Goal: Find contact information

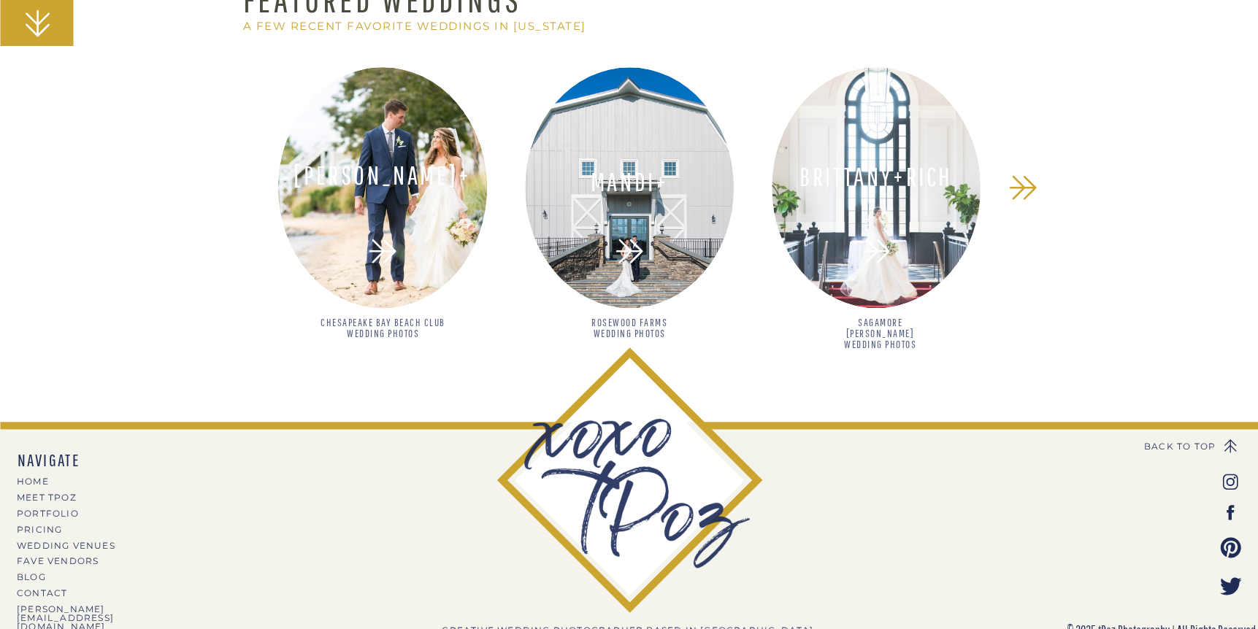
scroll to position [1344, 0]
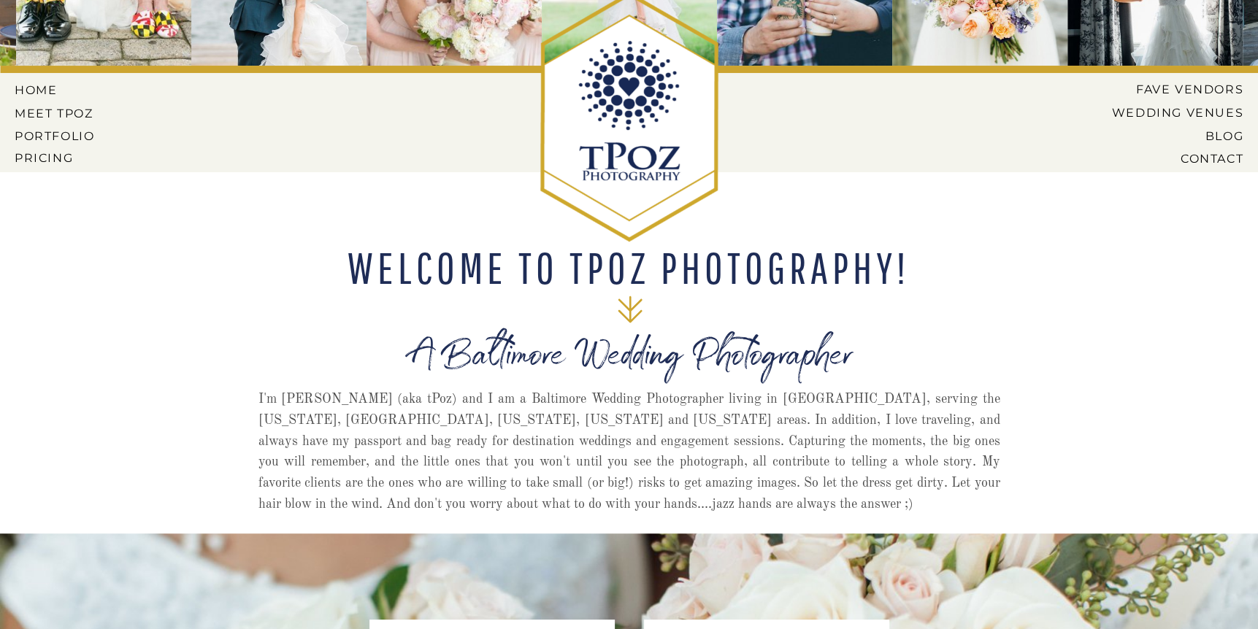
scroll to position [146, 0]
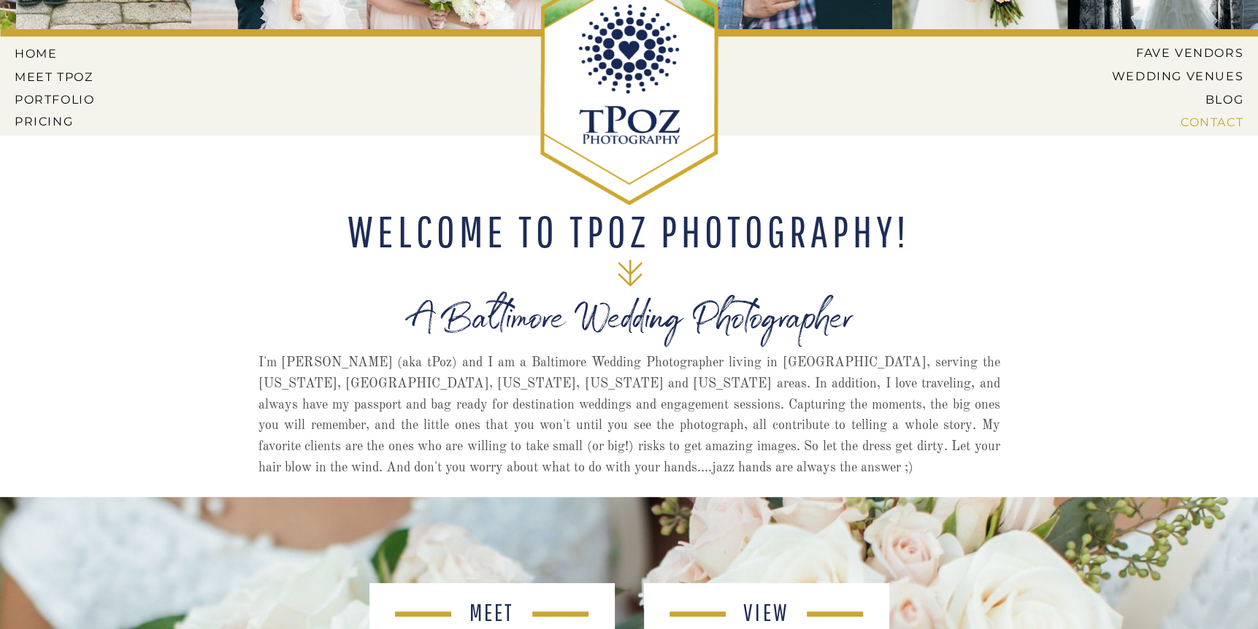
click at [1207, 121] on nav "CONTACT" at bounding box center [1185, 121] width 115 height 13
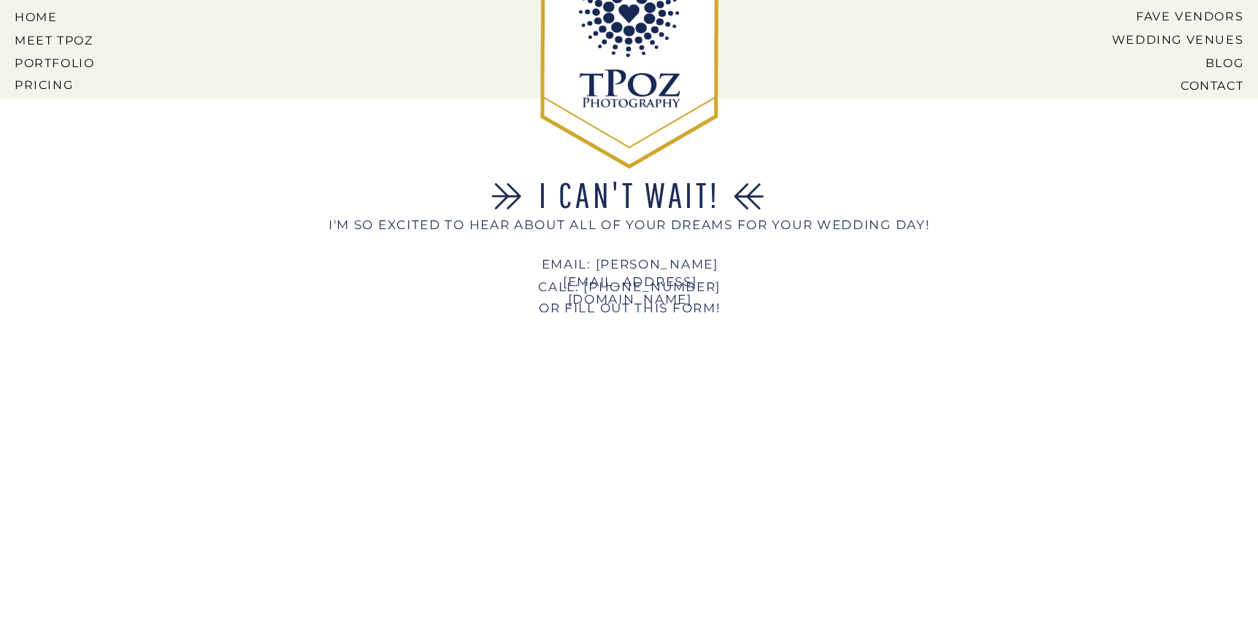
scroll to position [219, 0]
